Goal: Information Seeking & Learning: Understand process/instructions

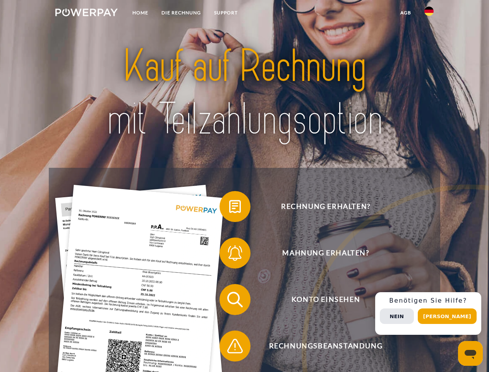
click at [86, 14] on img at bounding box center [86, 13] width 62 height 8
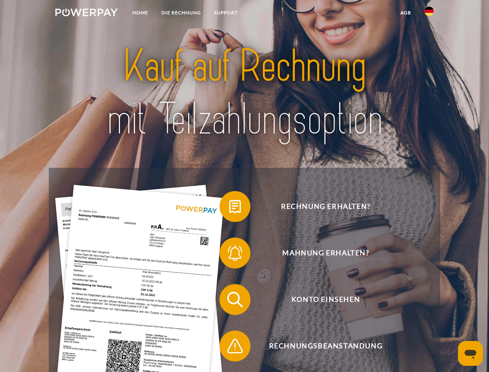
click at [429, 14] on img at bounding box center [428, 11] width 9 height 9
click at [405, 13] on link "agb" at bounding box center [406, 13] width 24 height 14
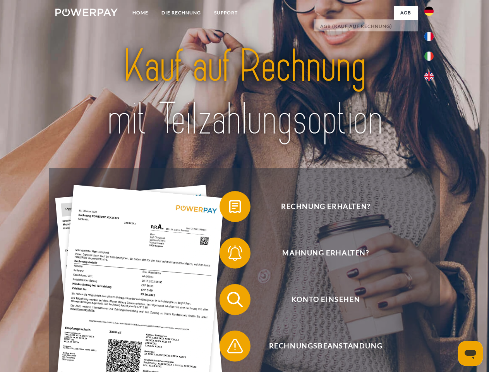
click at [229, 208] on span at bounding box center [223, 206] width 39 height 39
click at [229, 254] on span at bounding box center [223, 252] width 39 height 39
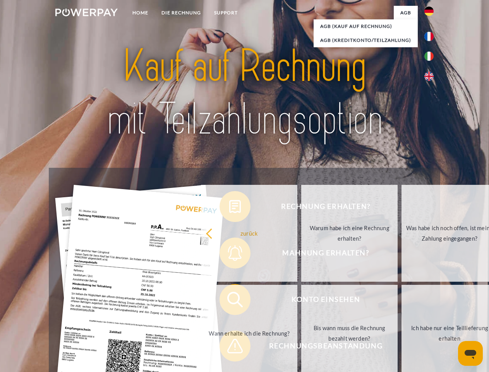
click at [301, 301] on link "Bis wann muss die Rechnung bezahlt werden?" at bounding box center [349, 332] width 96 height 97
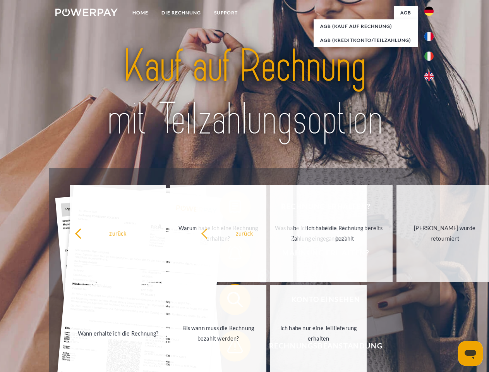
click at [229, 347] on span at bounding box center [223, 345] width 39 height 39
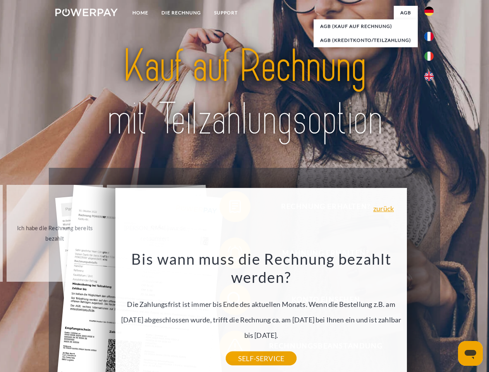
click at [431, 313] on div "Rechnung erhalten? Mahnung erhalten? Konto einsehen" at bounding box center [244, 323] width 391 height 310
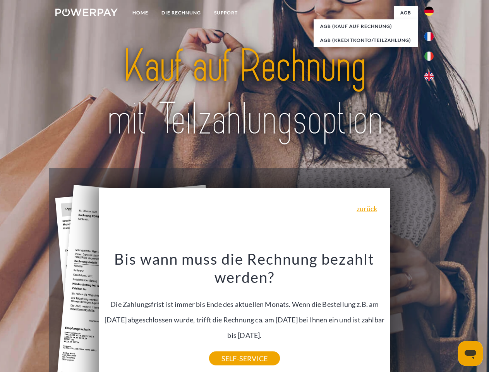
click at [412, 315] on span "Konto einsehen" at bounding box center [326, 299] width 190 height 31
click at [450, 316] on header "Home DIE RECHNUNG SUPPORT" at bounding box center [244, 267] width 489 height 535
